Goal: Task Accomplishment & Management: Manage account settings

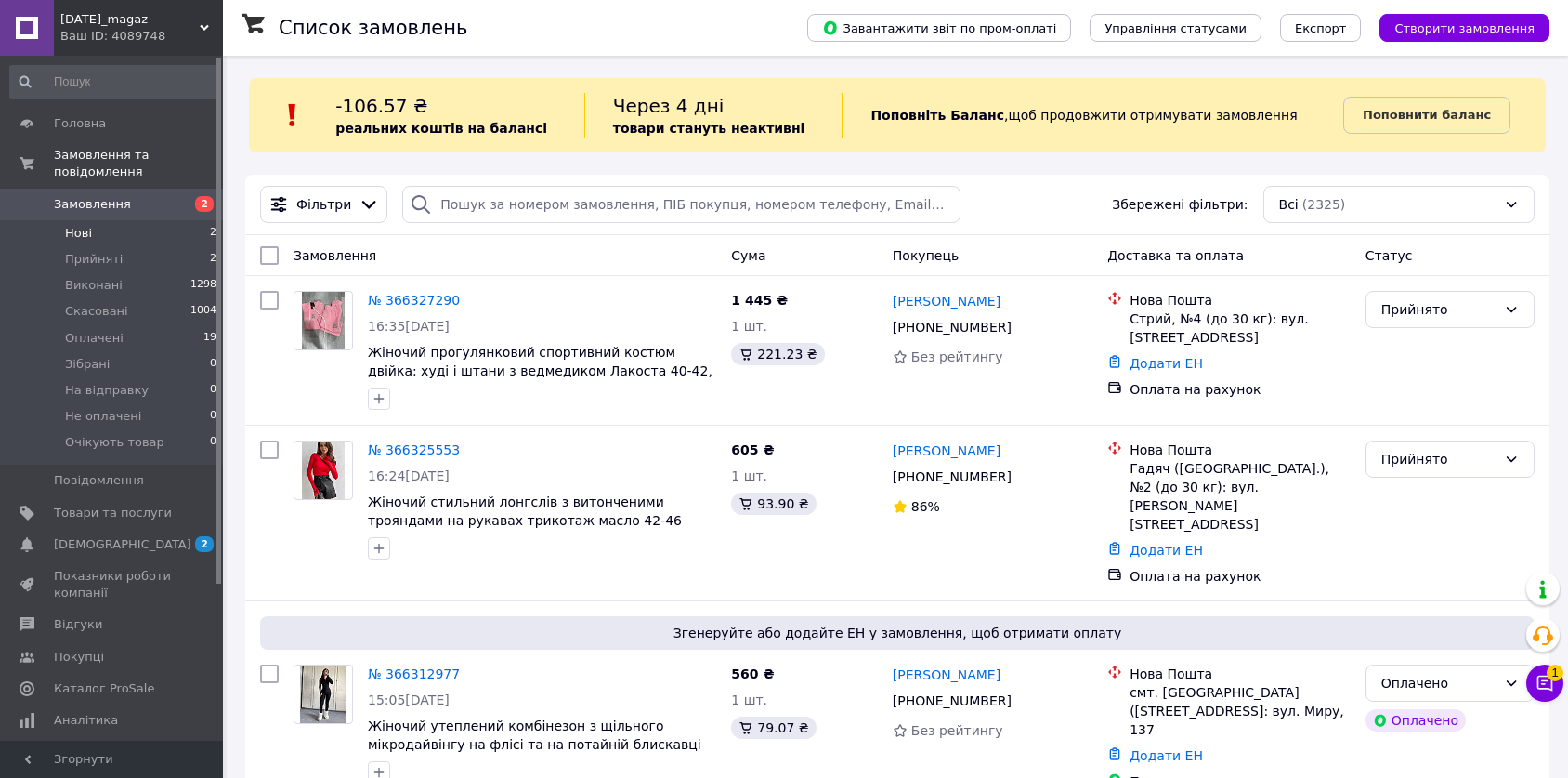
click at [180, 220] on li "Нові 2" at bounding box center [113, 233] width 228 height 26
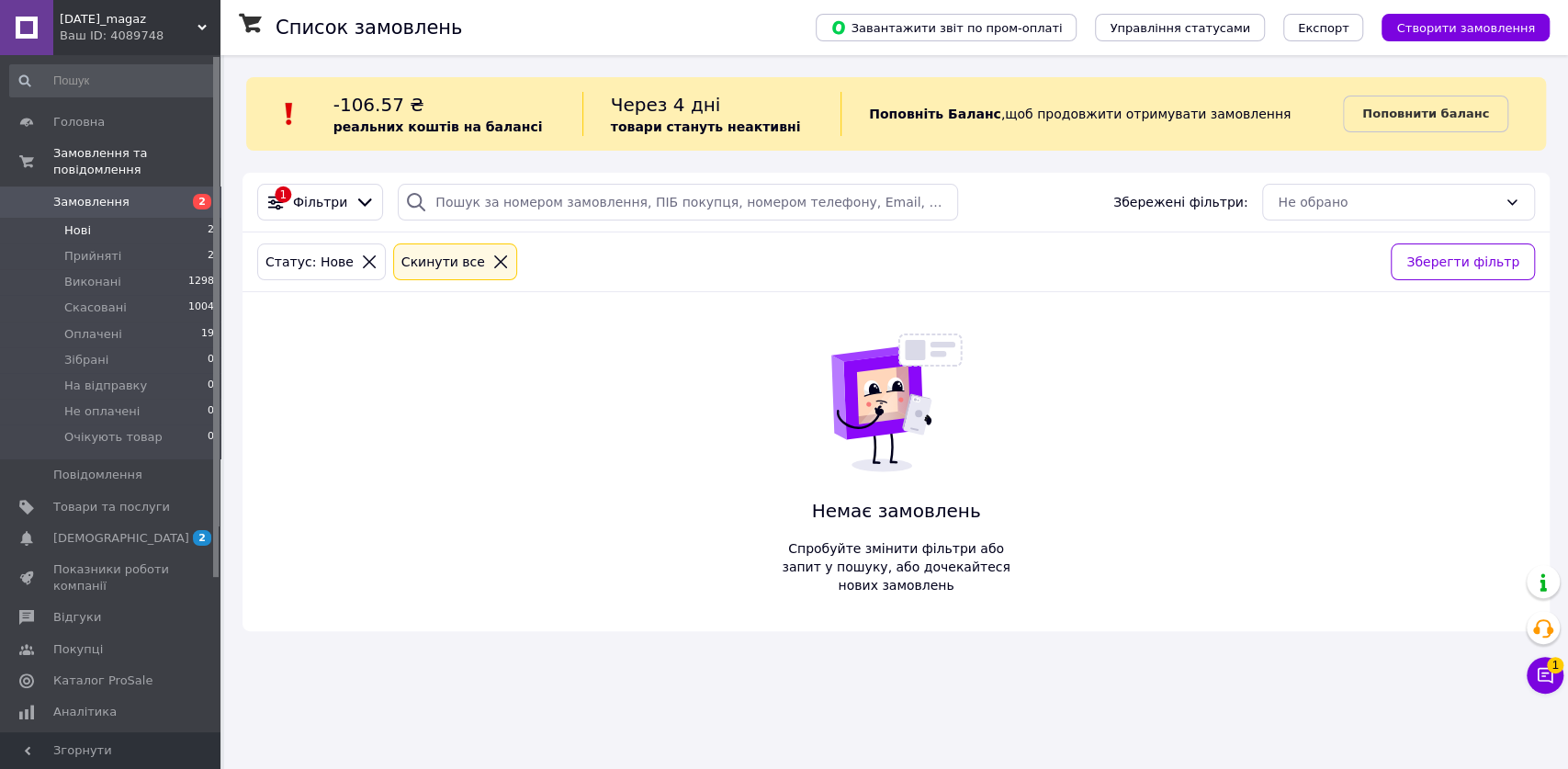
click at [141, 194] on span "Замовлення" at bounding box center [111, 203] width 117 height 17
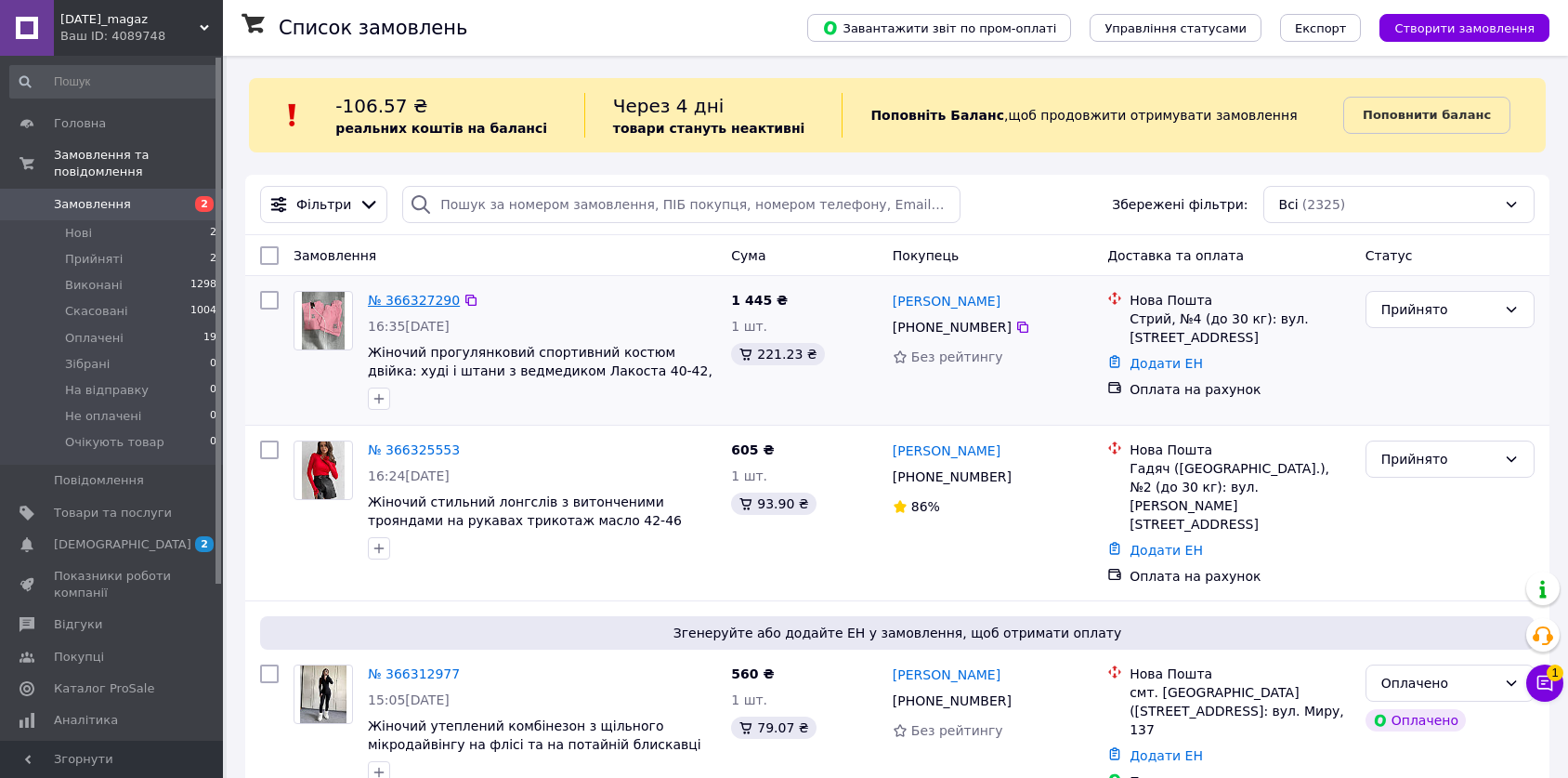
click at [412, 304] on link "№ 366327290" at bounding box center [413, 300] width 92 height 15
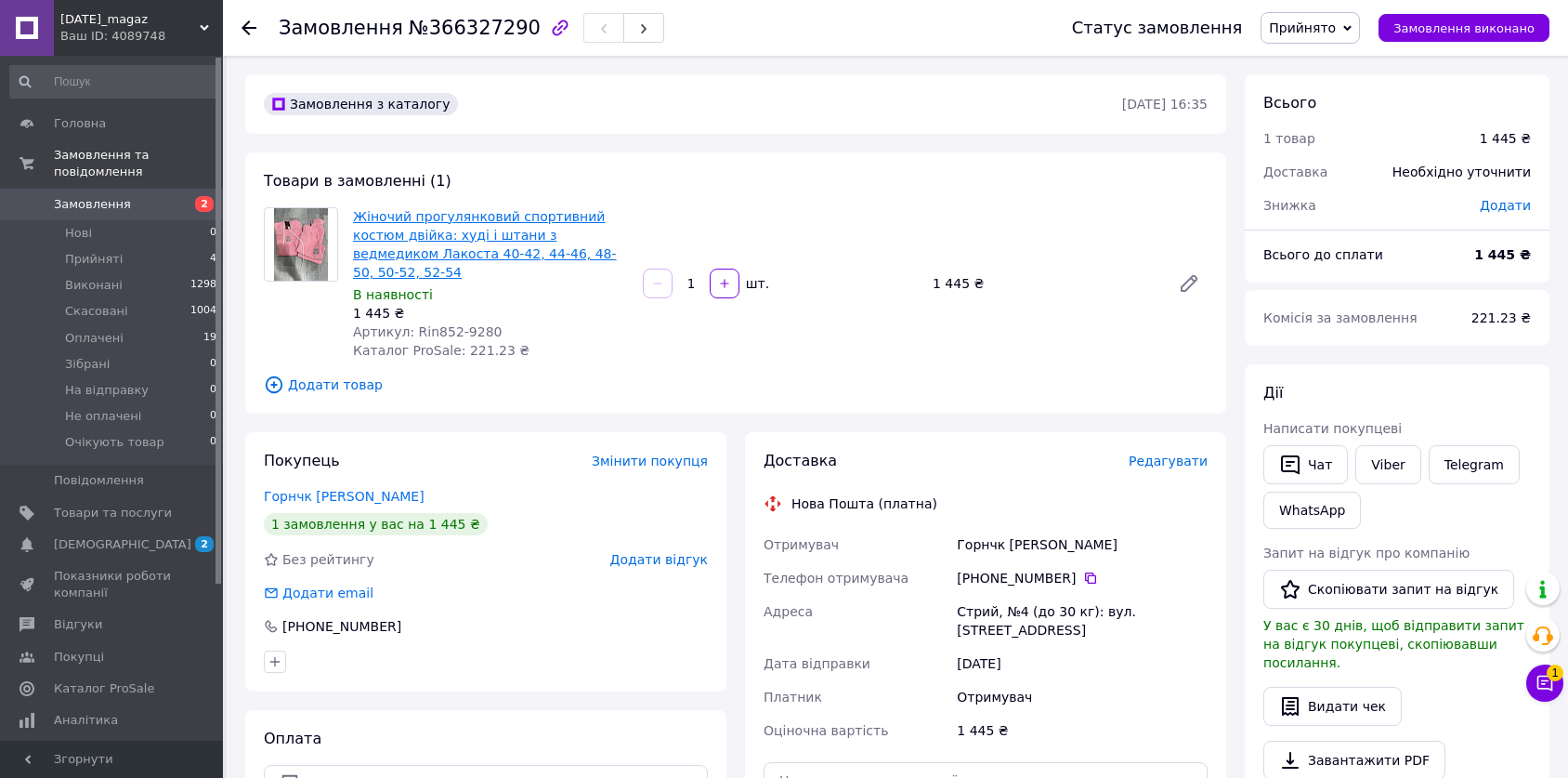
click at [527, 229] on link "Жіночий прогулянковий спортивний костюм двійка: худі і штани з ведмедиком Лакос…" at bounding box center [485, 244] width 264 height 71
click at [145, 246] on li "Прийняті 4" at bounding box center [113, 260] width 228 height 26
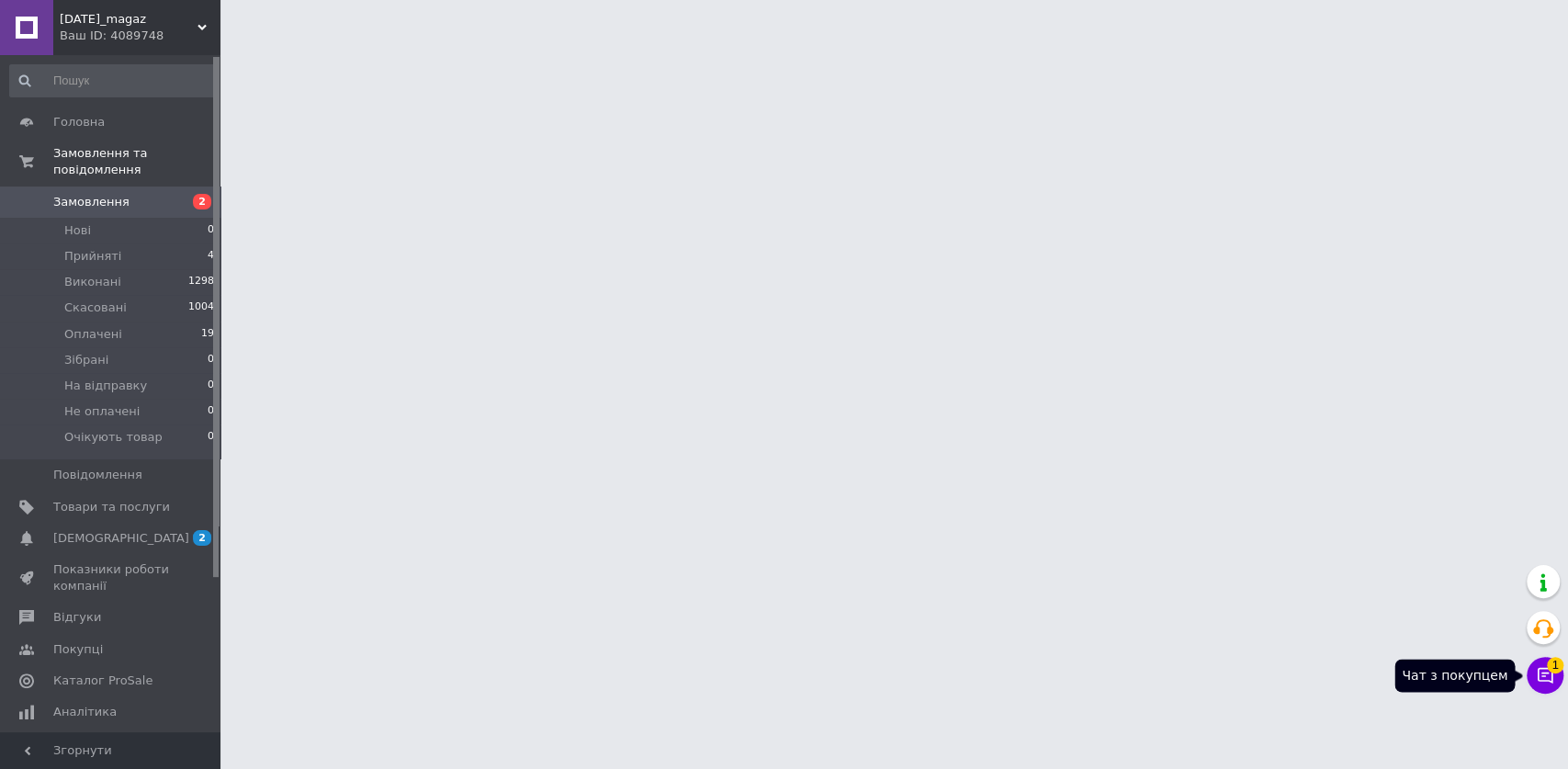
click at [1539, 670] on icon at bounding box center [1546, 676] width 19 height 19
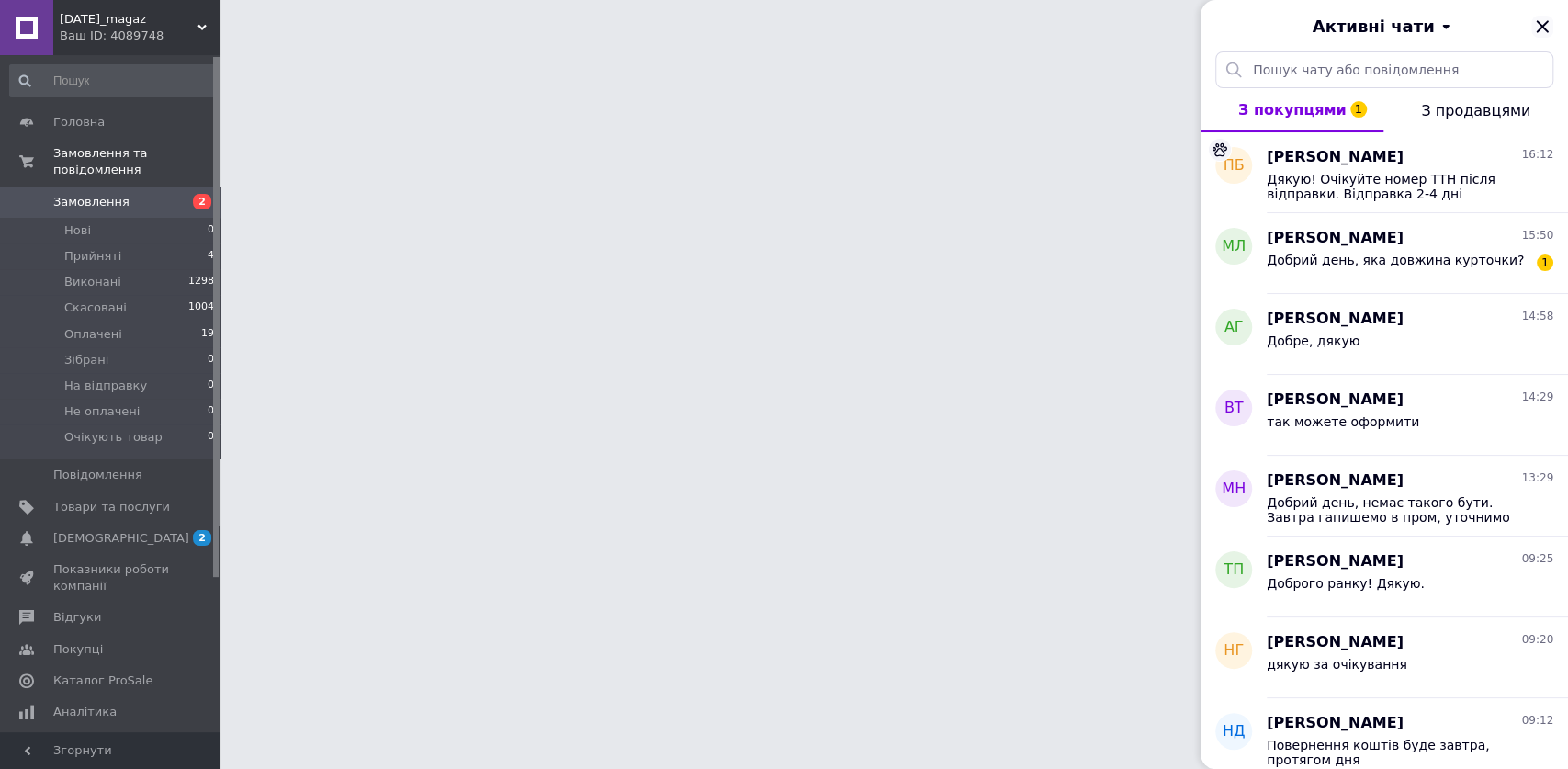
click at [1539, 24] on icon "Закрити" at bounding box center [1542, 26] width 12 height 12
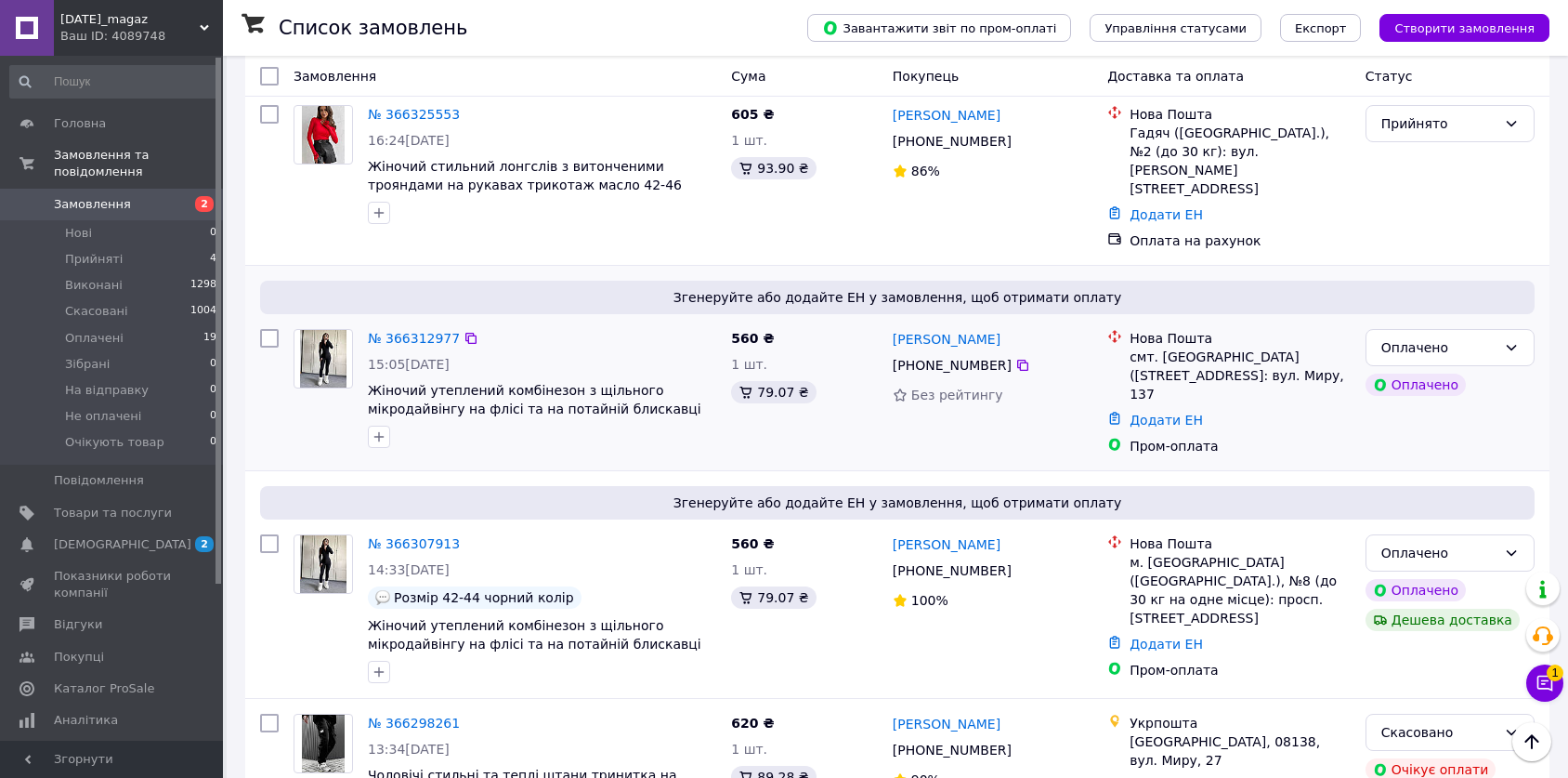
scroll to position [275, 0]
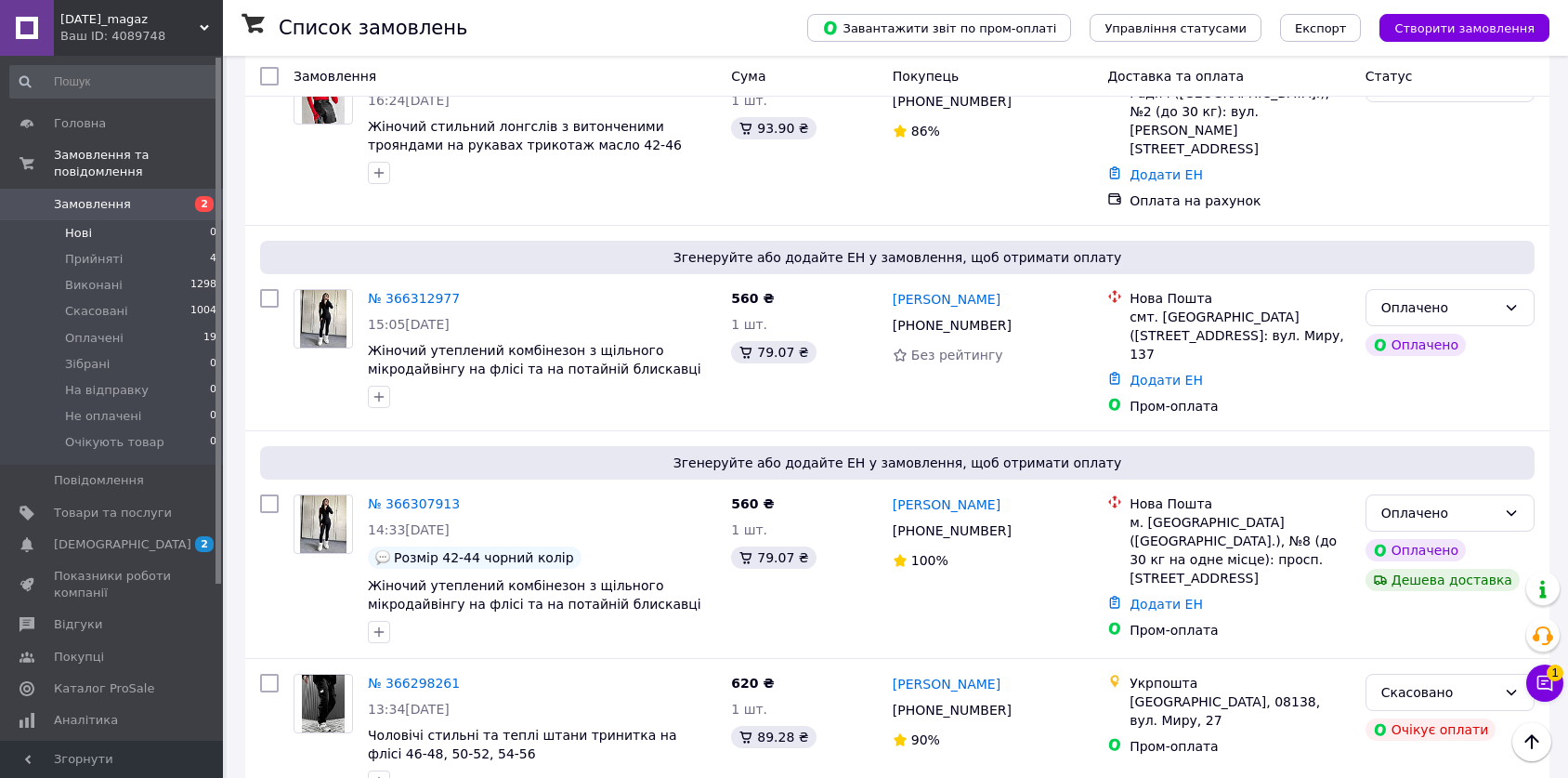
click at [157, 227] on li "Нові 0" at bounding box center [113, 233] width 228 height 26
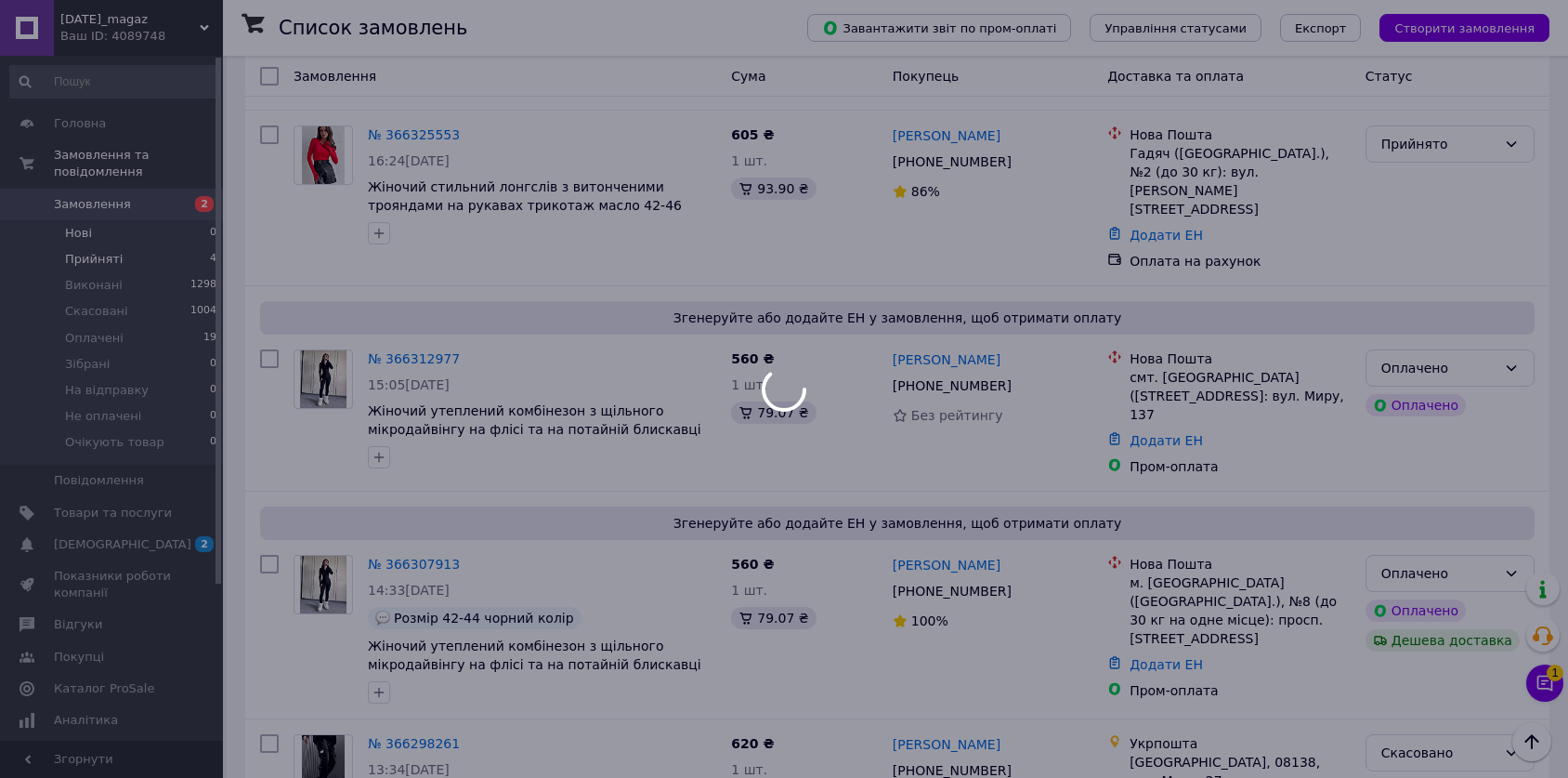
click at [155, 246] on li "Прийняті 4" at bounding box center [113, 260] width 228 height 26
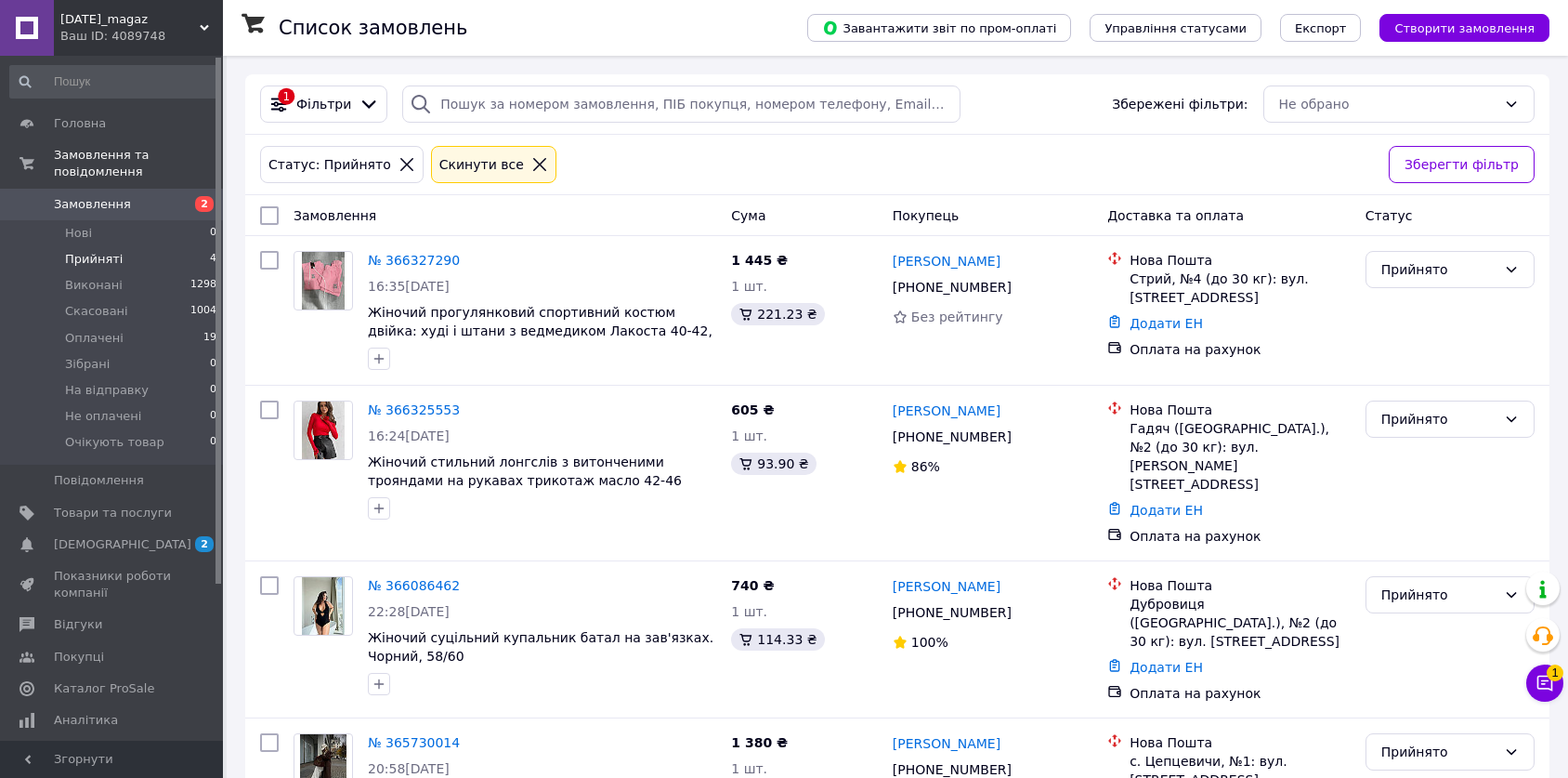
click at [156, 246] on li "Прийняті 4" at bounding box center [113, 260] width 228 height 26
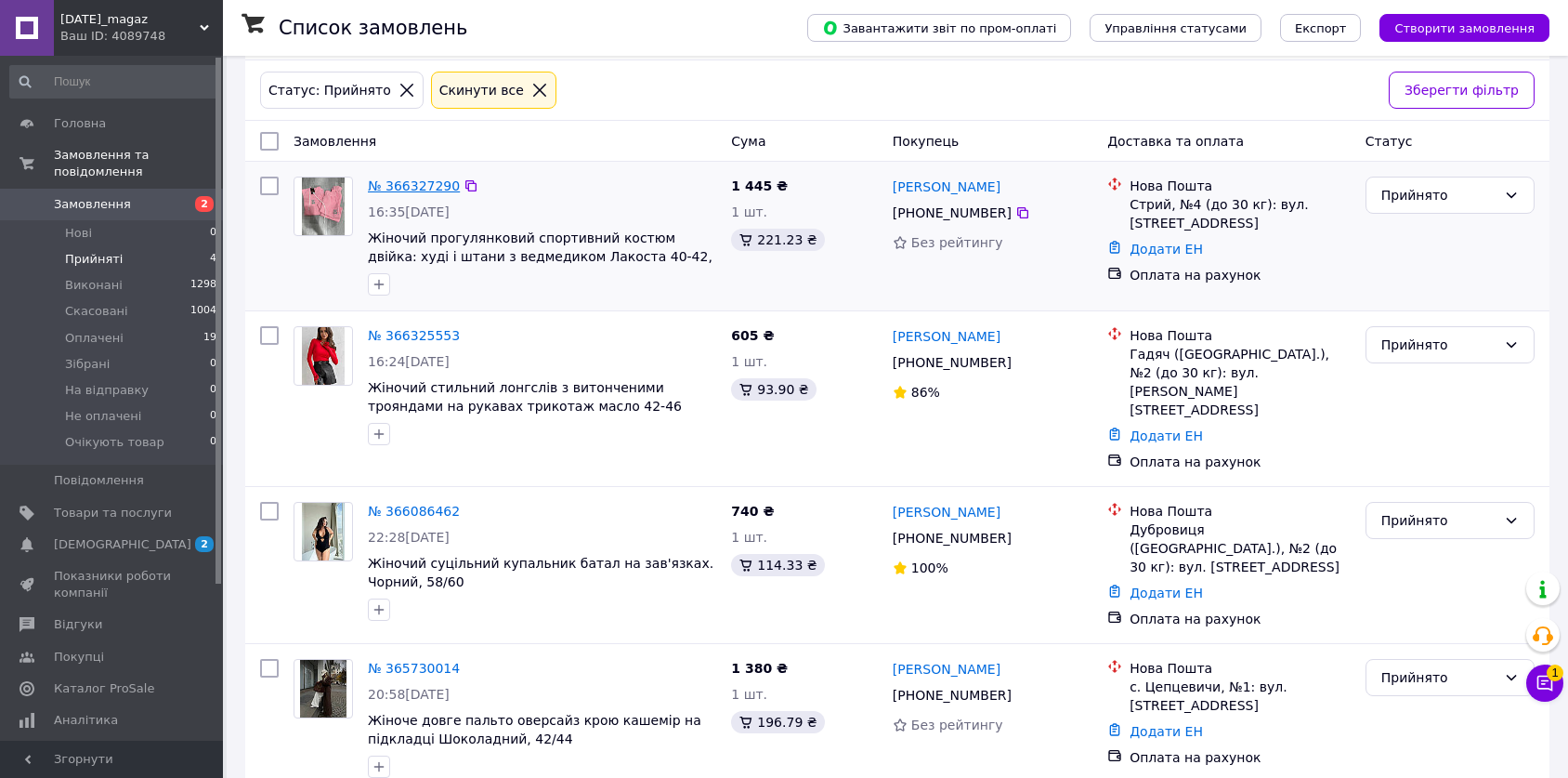
click at [413, 190] on link "№ 366327290" at bounding box center [413, 186] width 92 height 15
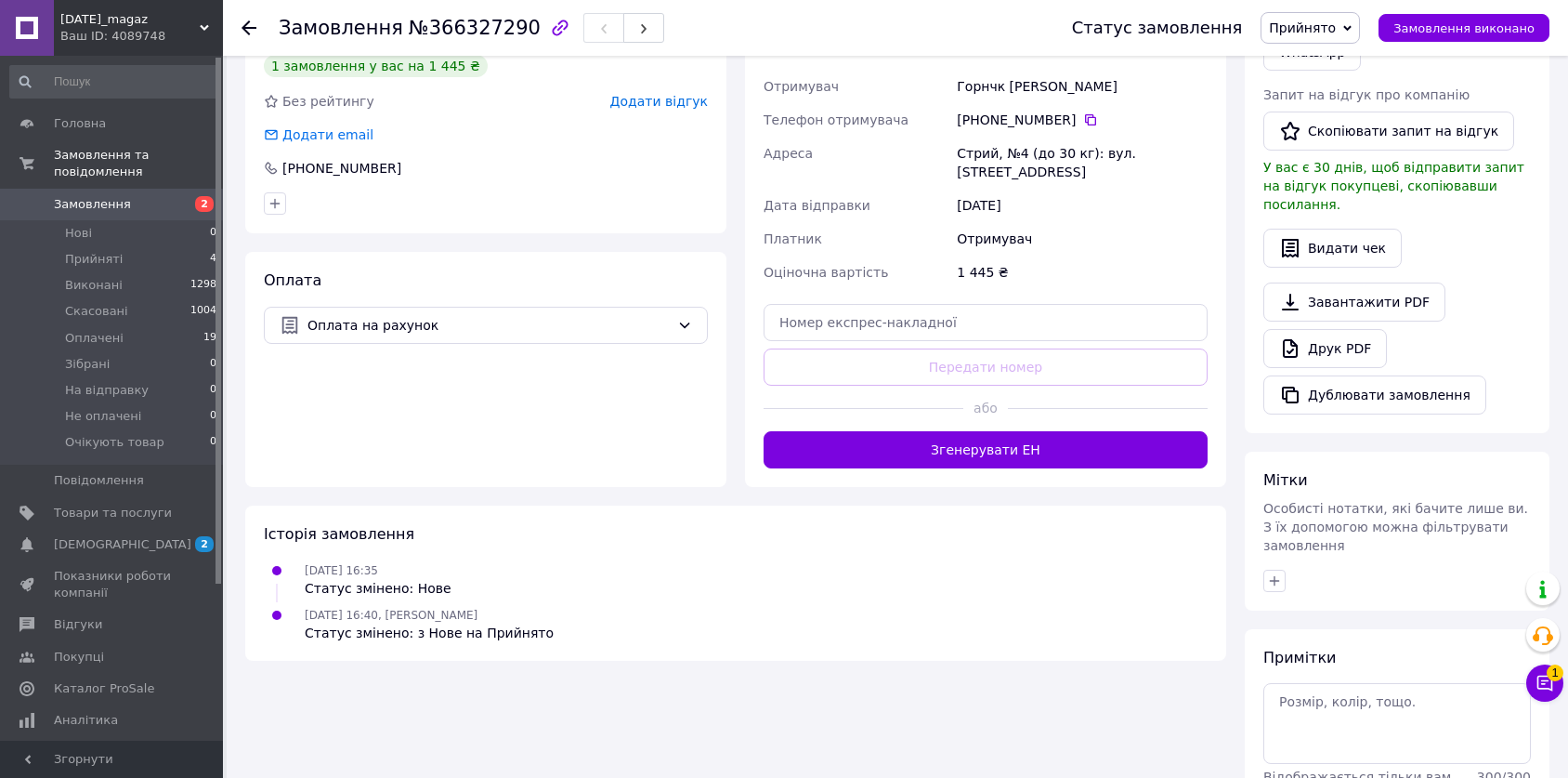
scroll to position [535, 0]
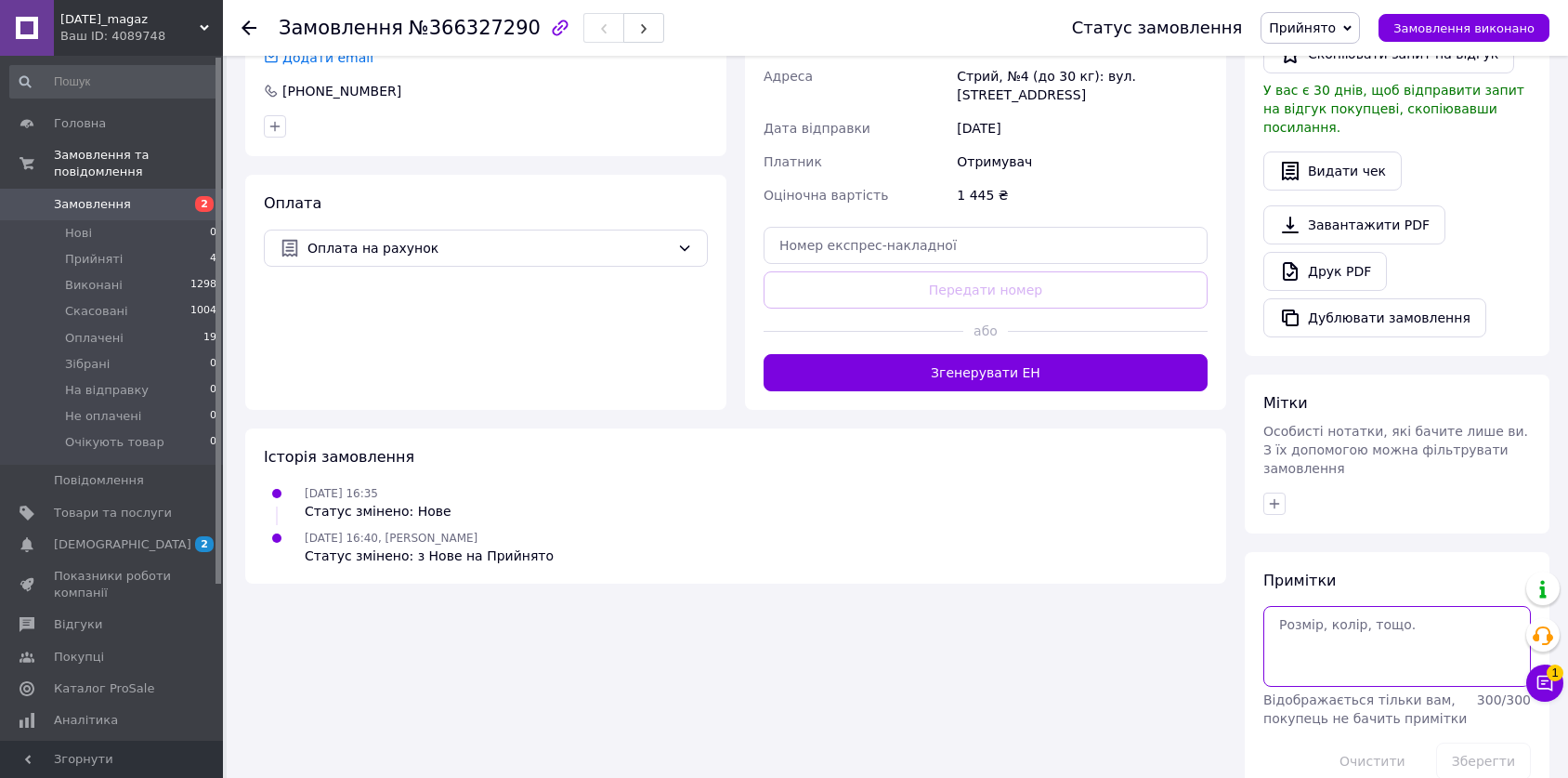
click at [1345, 606] on textarea at bounding box center [1397, 646] width 267 height 80
paste textarea "голубий та білий розмір л"
type textarea "голубий та білий розмір л"
click at [1464, 742] on button "Зберегти" at bounding box center [1484, 760] width 94 height 37
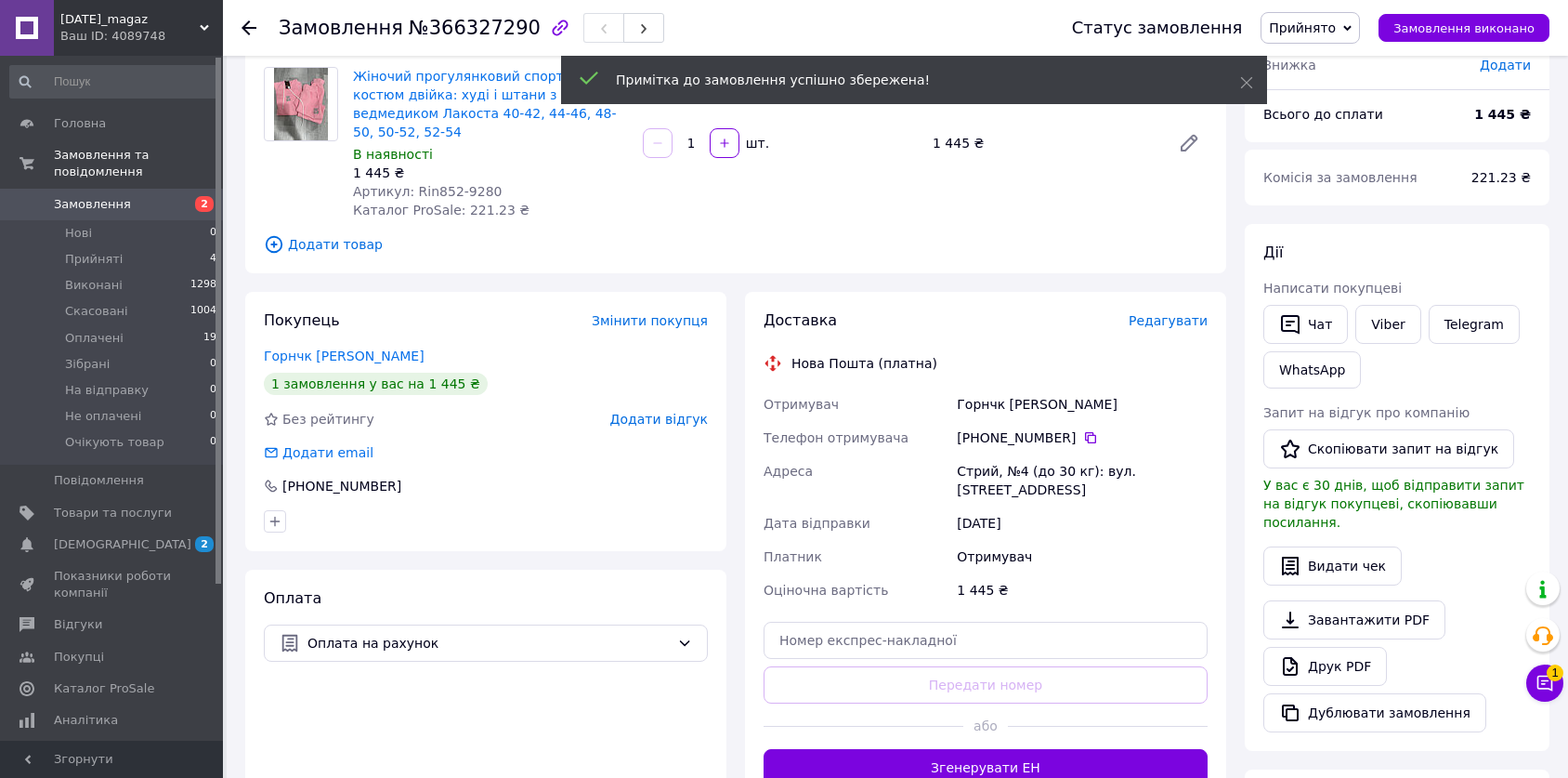
scroll to position [23, 0]
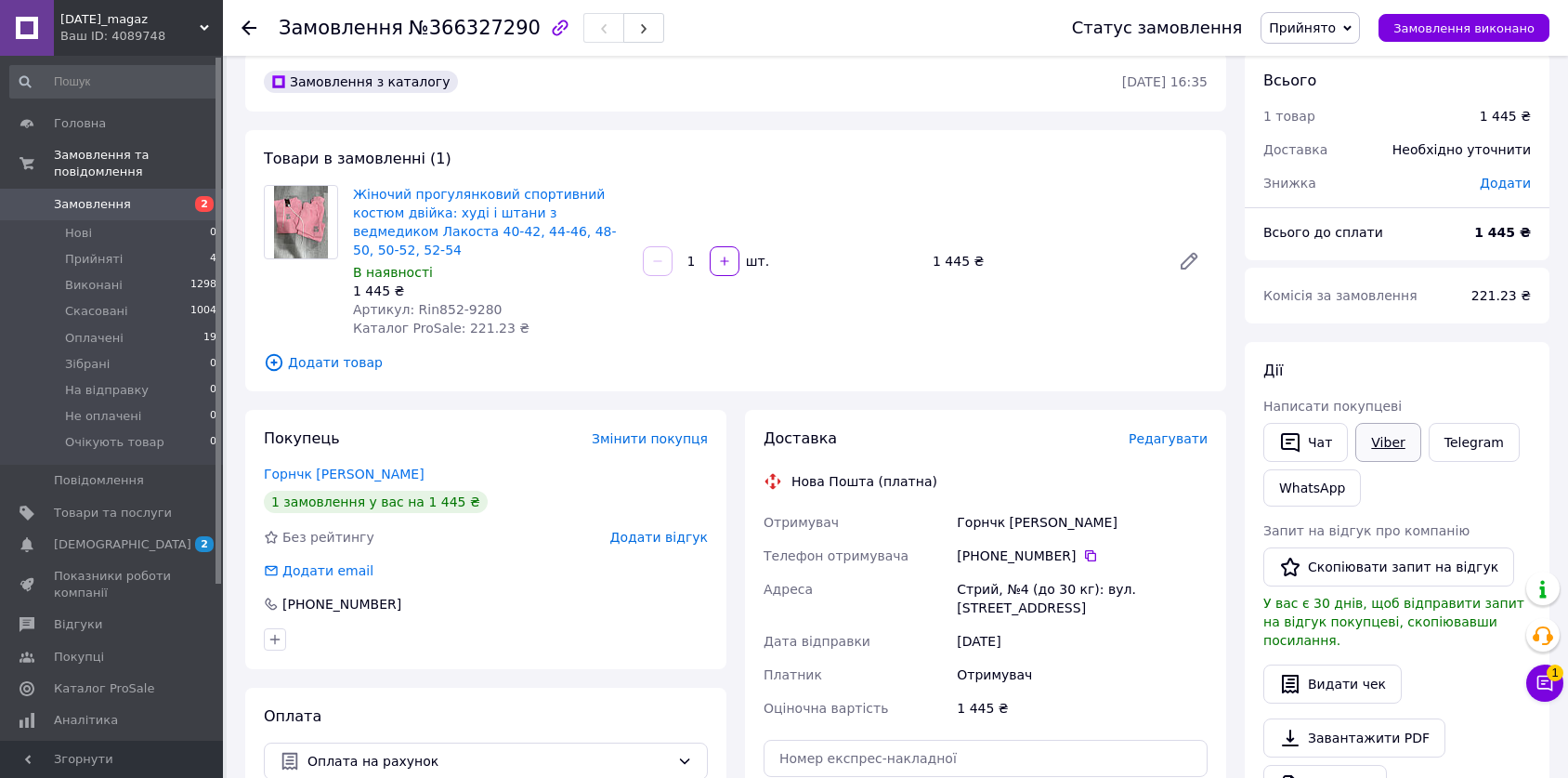
click at [1384, 444] on link "Viber" at bounding box center [1388, 442] width 65 height 39
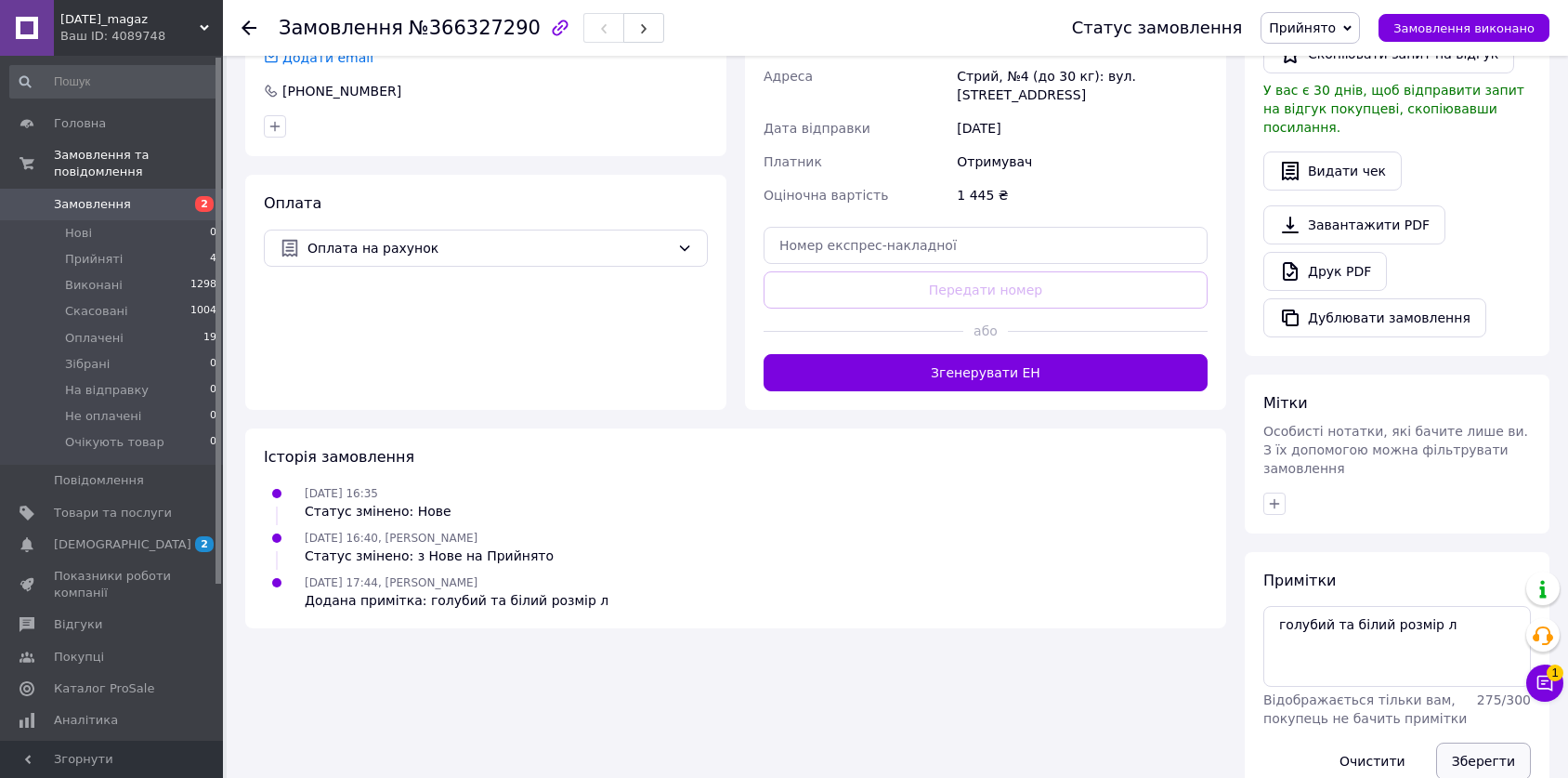
click at [1489, 742] on button "Зберегти" at bounding box center [1484, 760] width 94 height 37
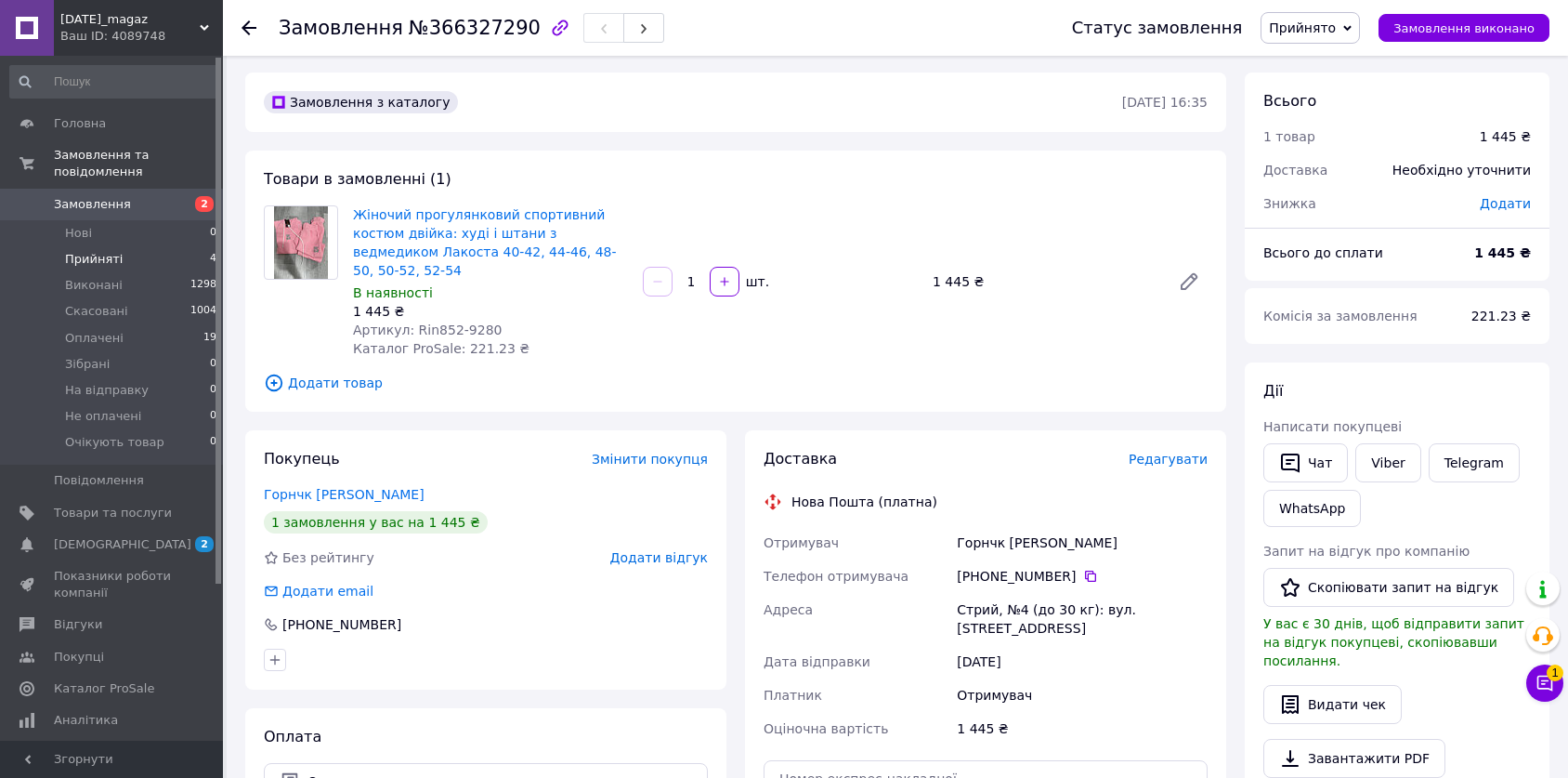
scroll to position [0, 0]
click at [142, 246] on li "Прийняті 4" at bounding box center [113, 260] width 228 height 26
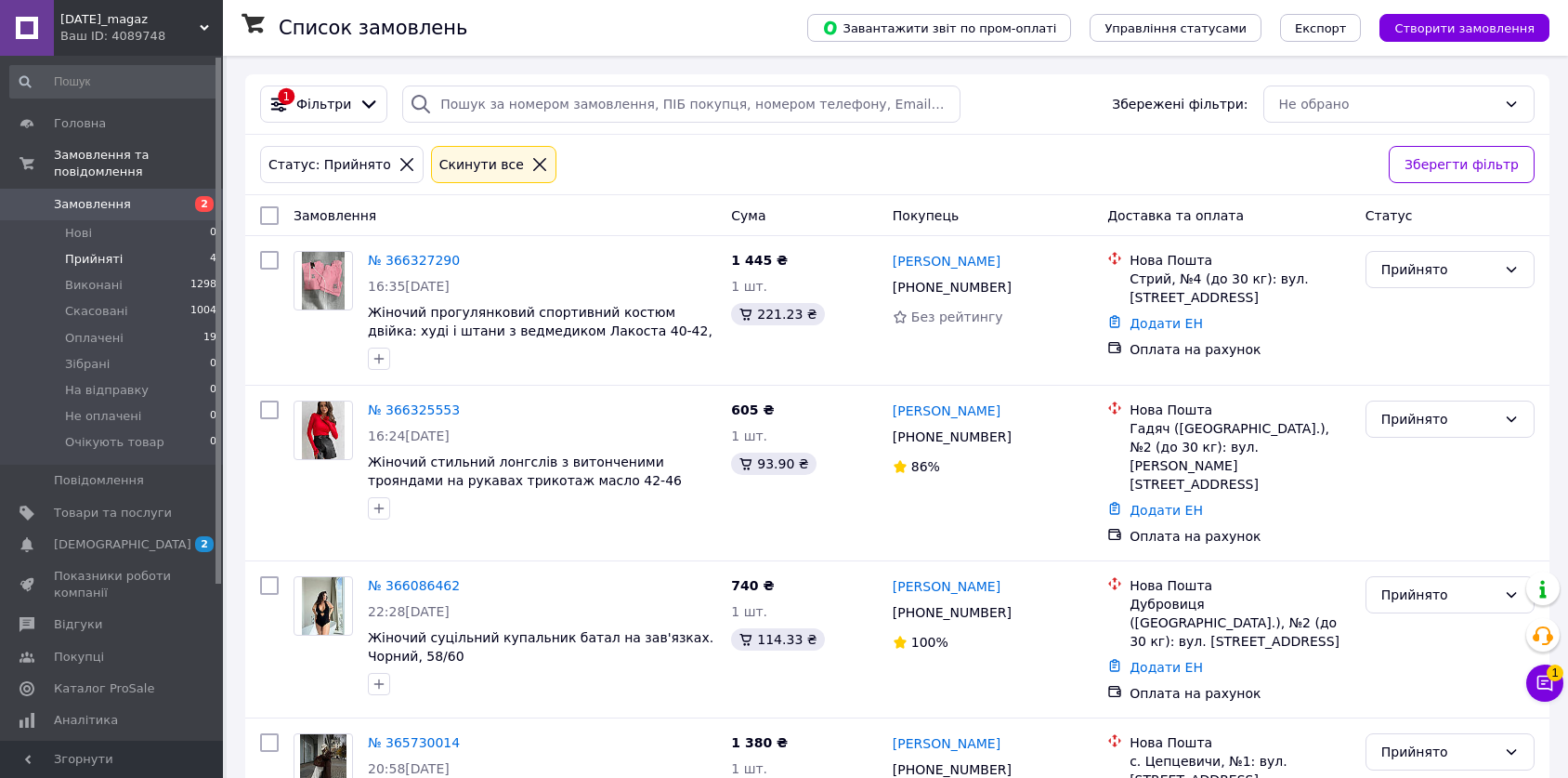
click at [153, 246] on li "Прийняті 4" at bounding box center [113, 260] width 228 height 26
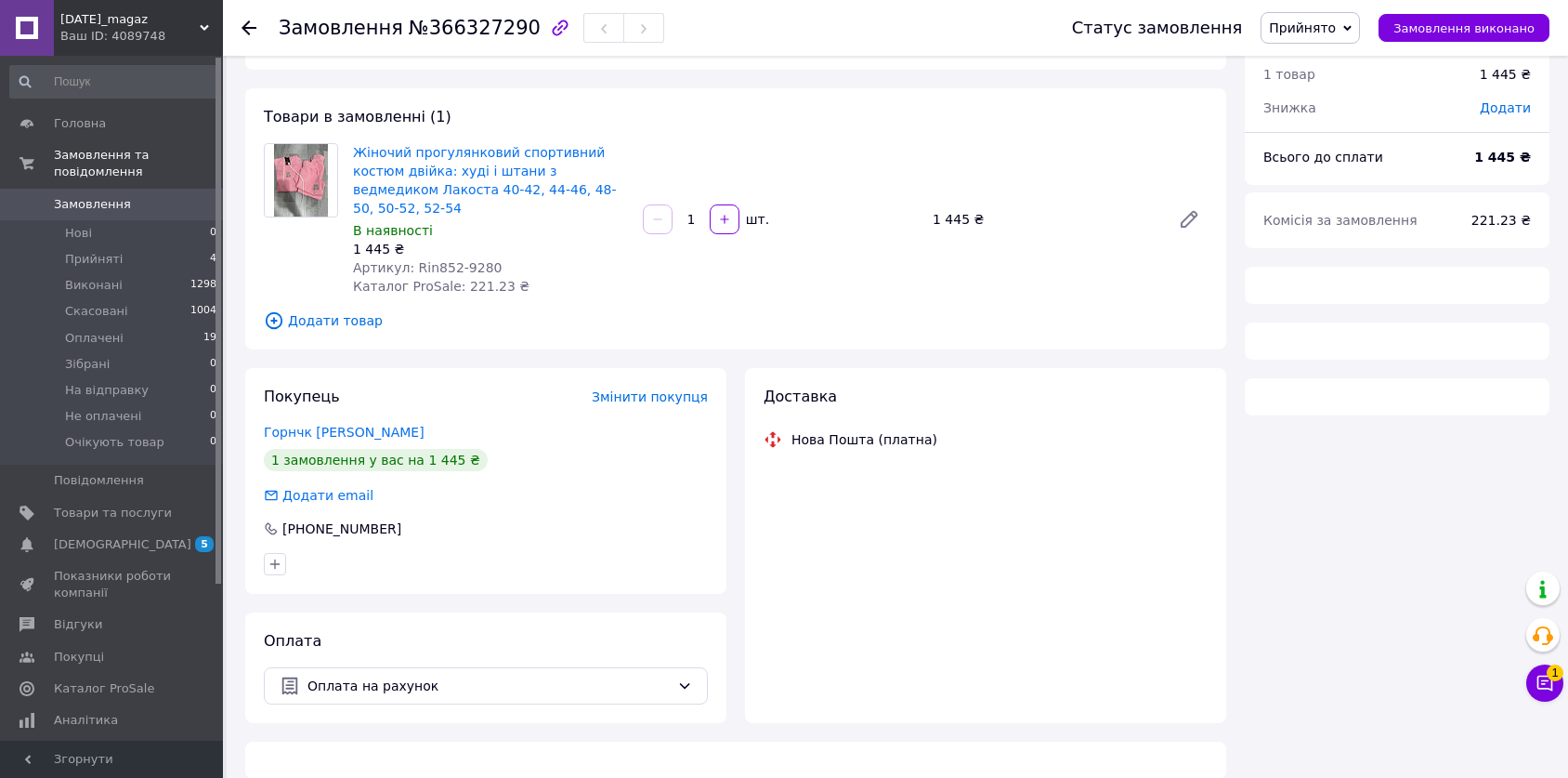
scroll to position [60, 0]
